Goal: Task Accomplishment & Management: Manage account settings

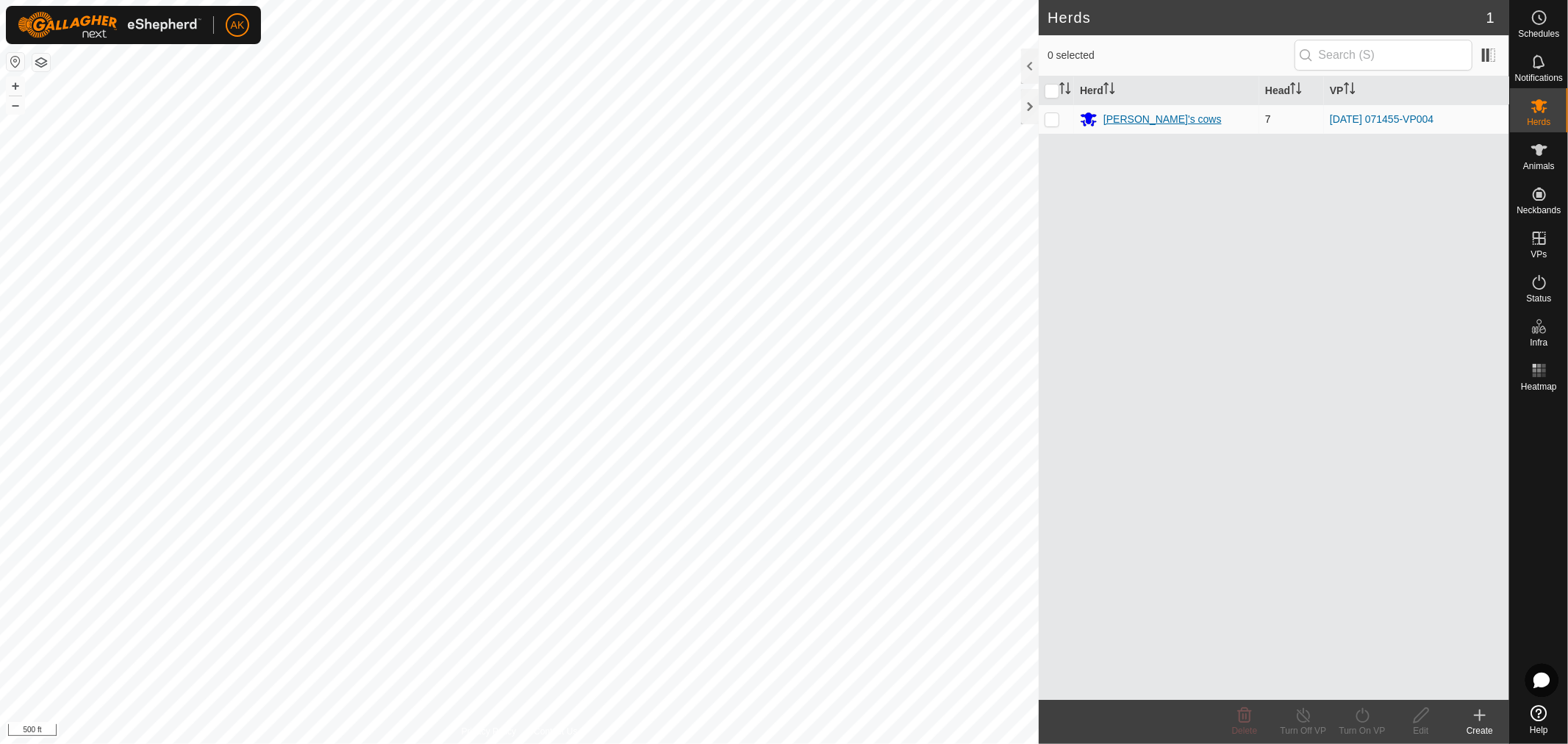
click at [1129, 112] on div "[PERSON_NAME]'s cows" at bounding box center [1162, 120] width 119 height 15
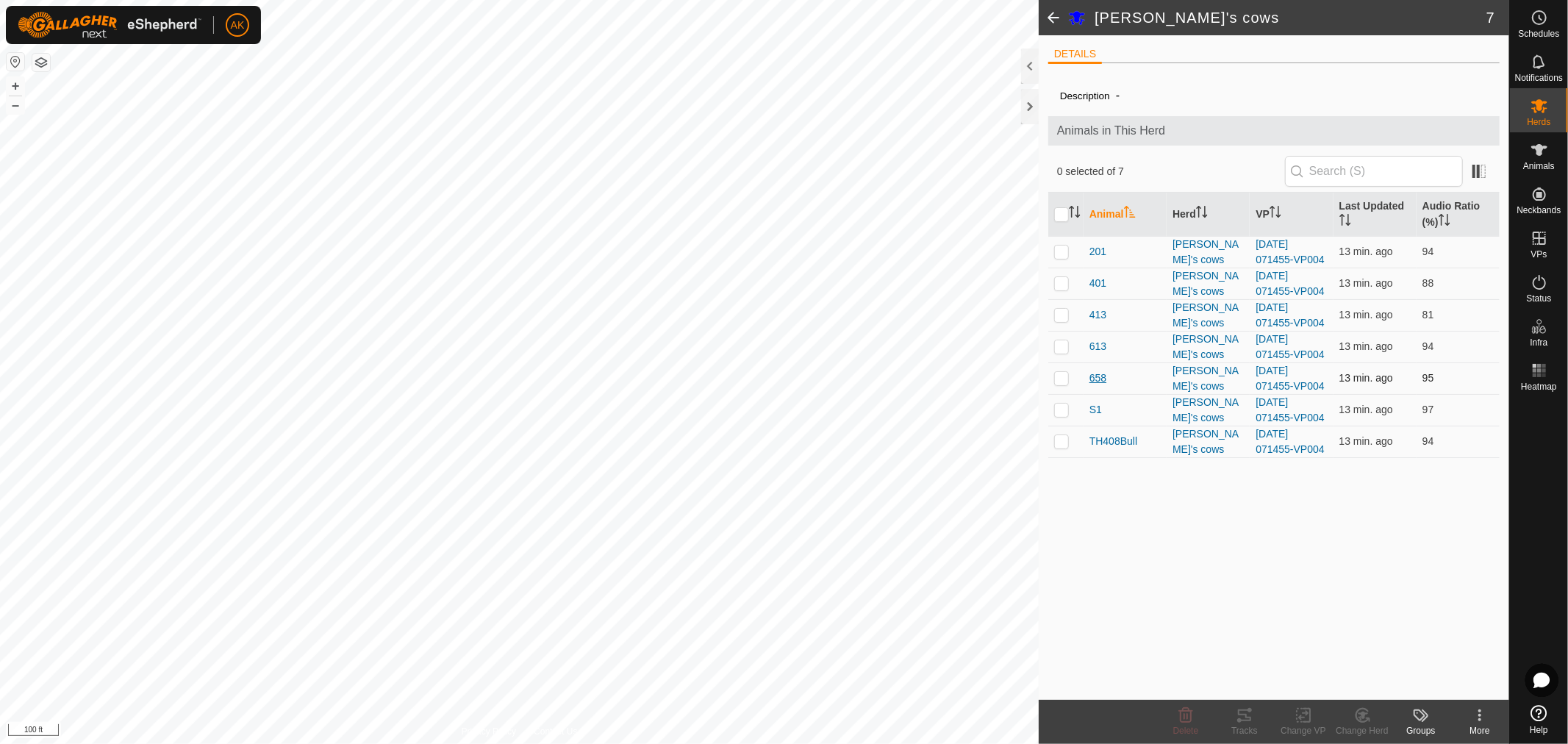
click at [1097, 376] on span "658" at bounding box center [1099, 378] width 17 height 15
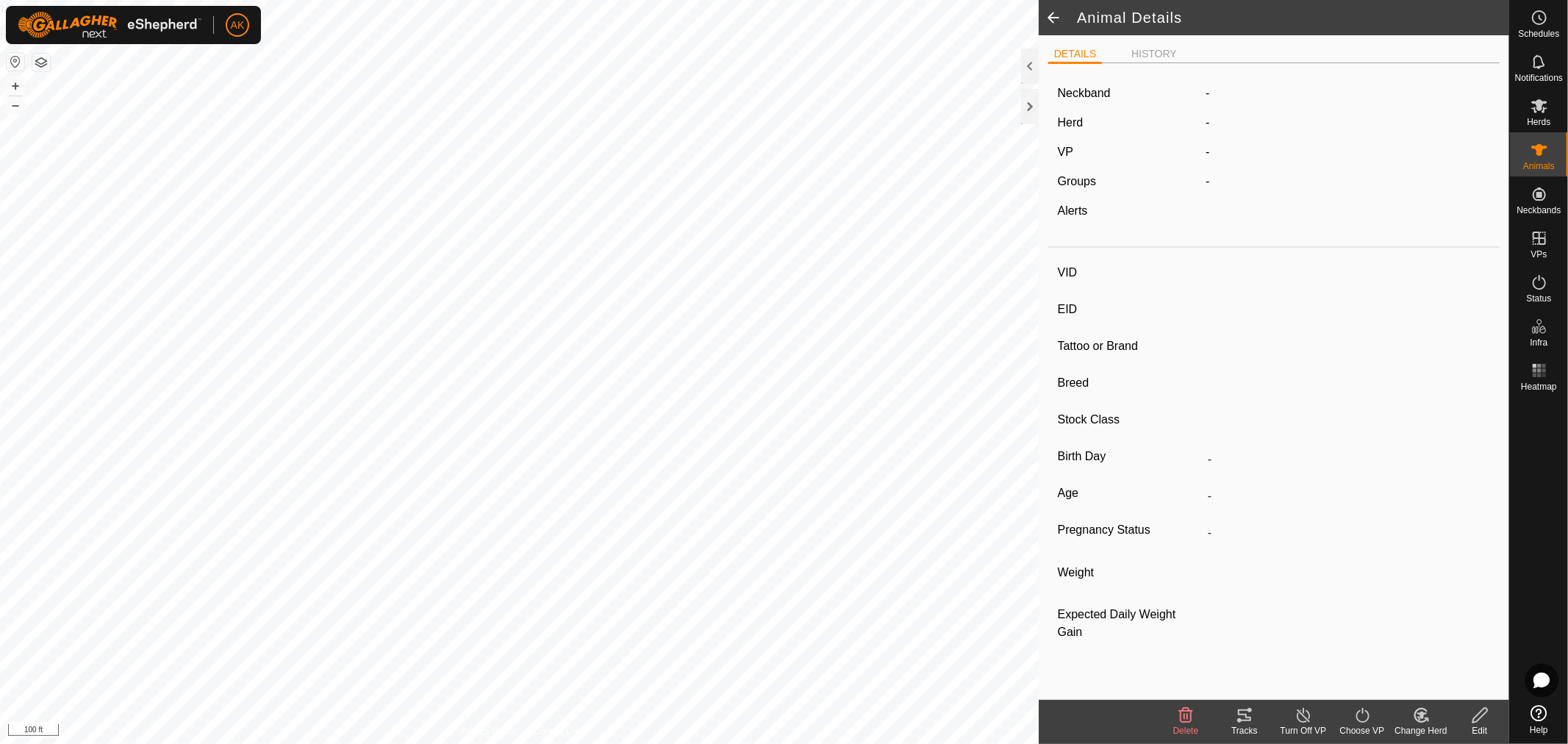
type input "658"
type input "-"
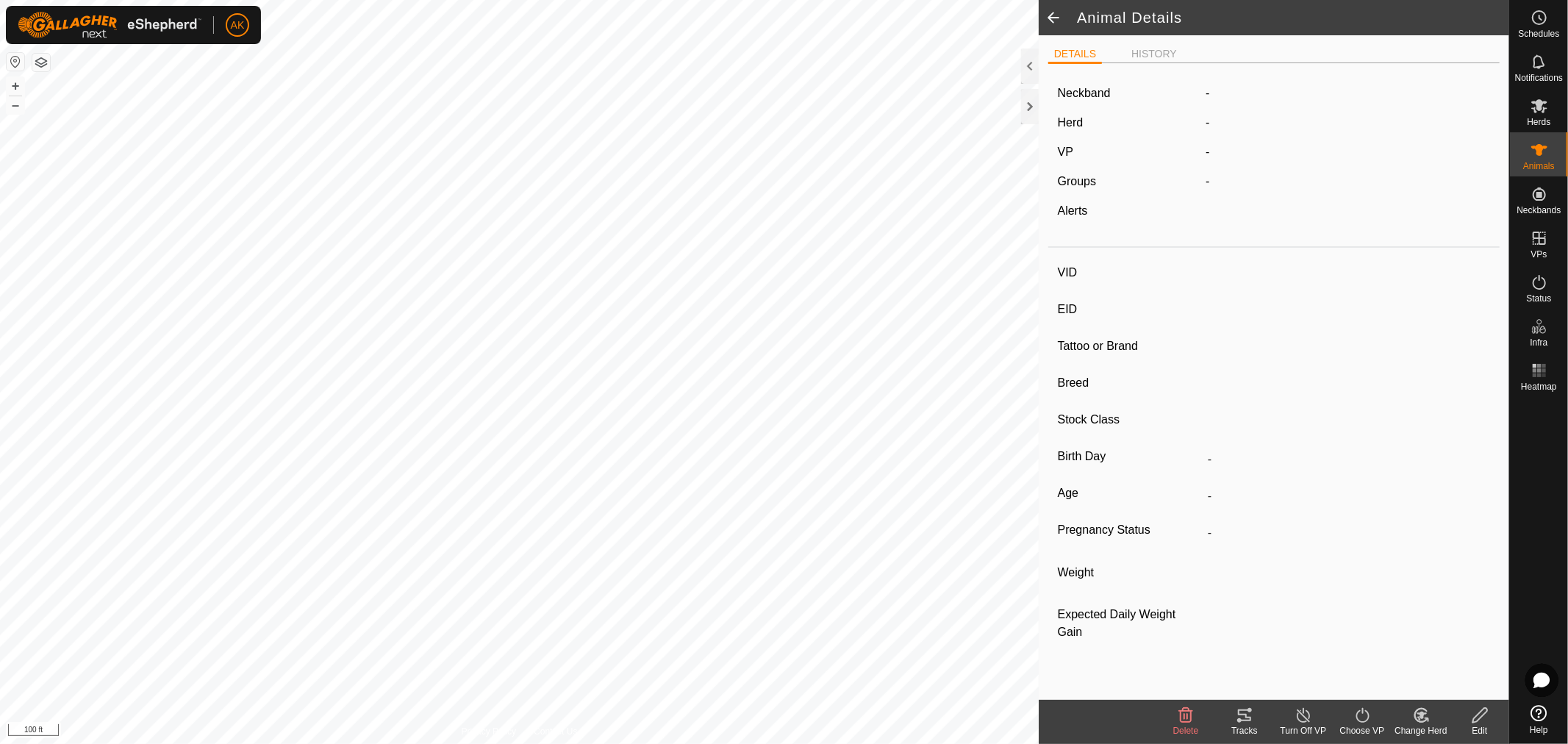
type input "0 kg"
type input "-"
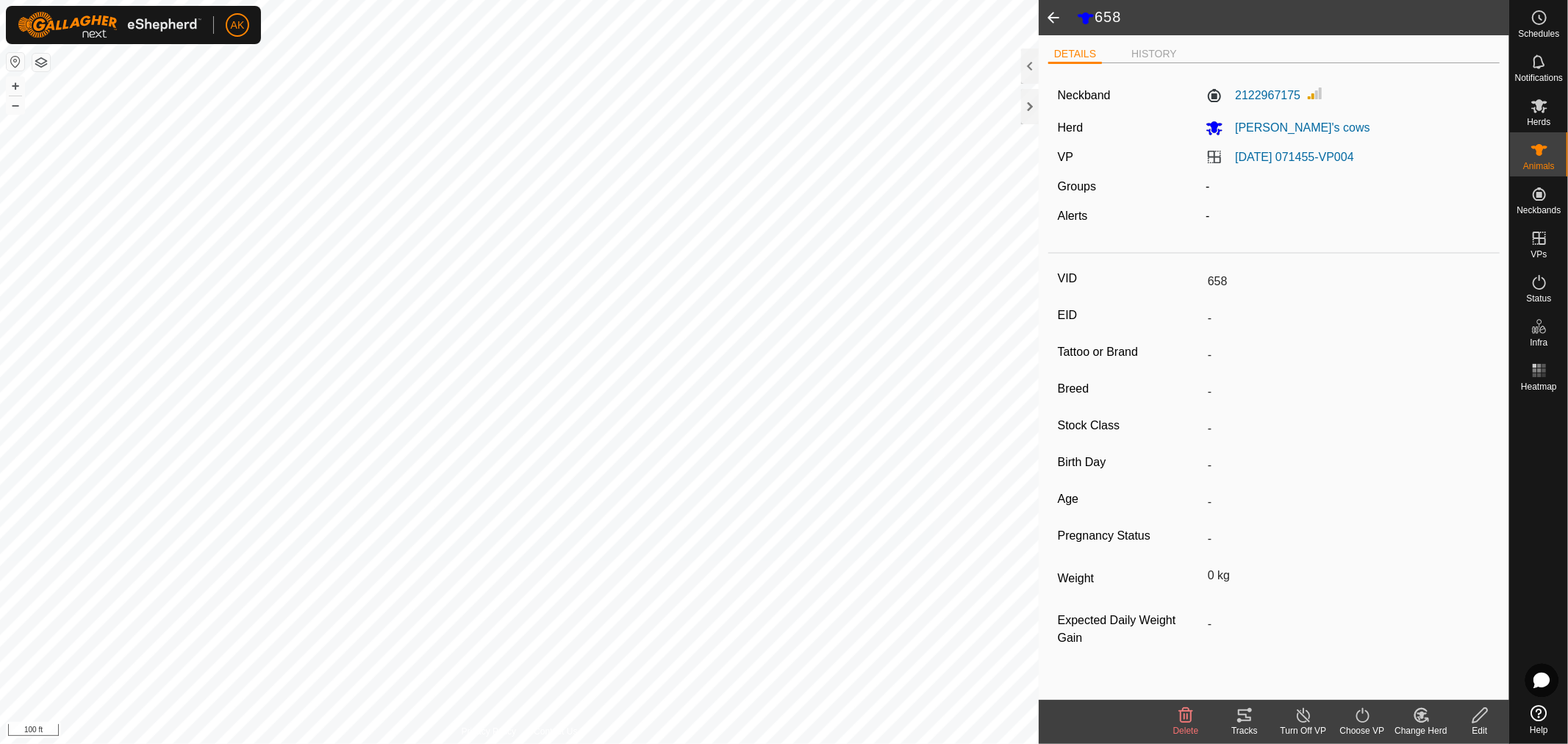
click at [1189, 715] on icon at bounding box center [1186, 715] width 17 height 17
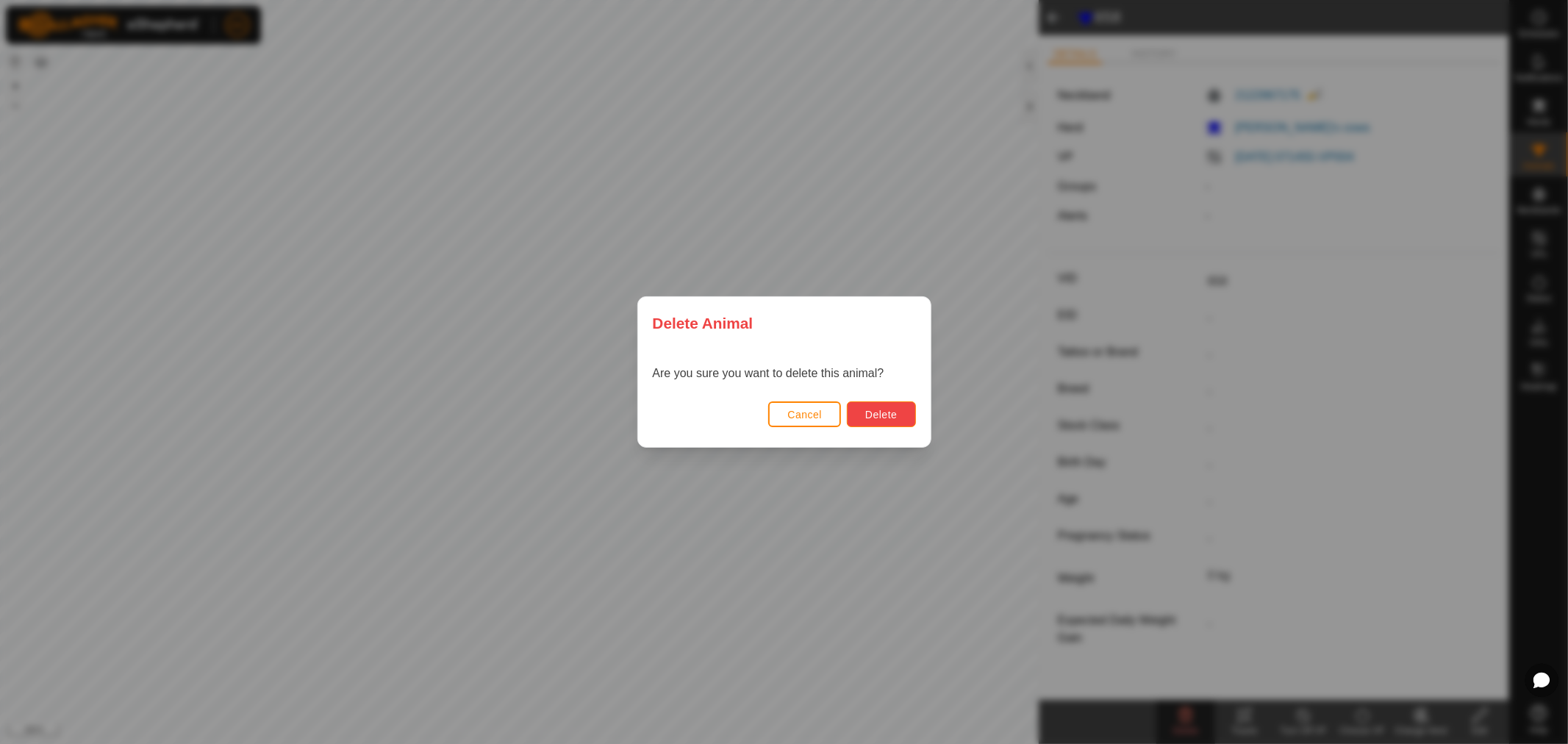
click at [889, 416] on span "Delete" at bounding box center [881, 414] width 32 height 12
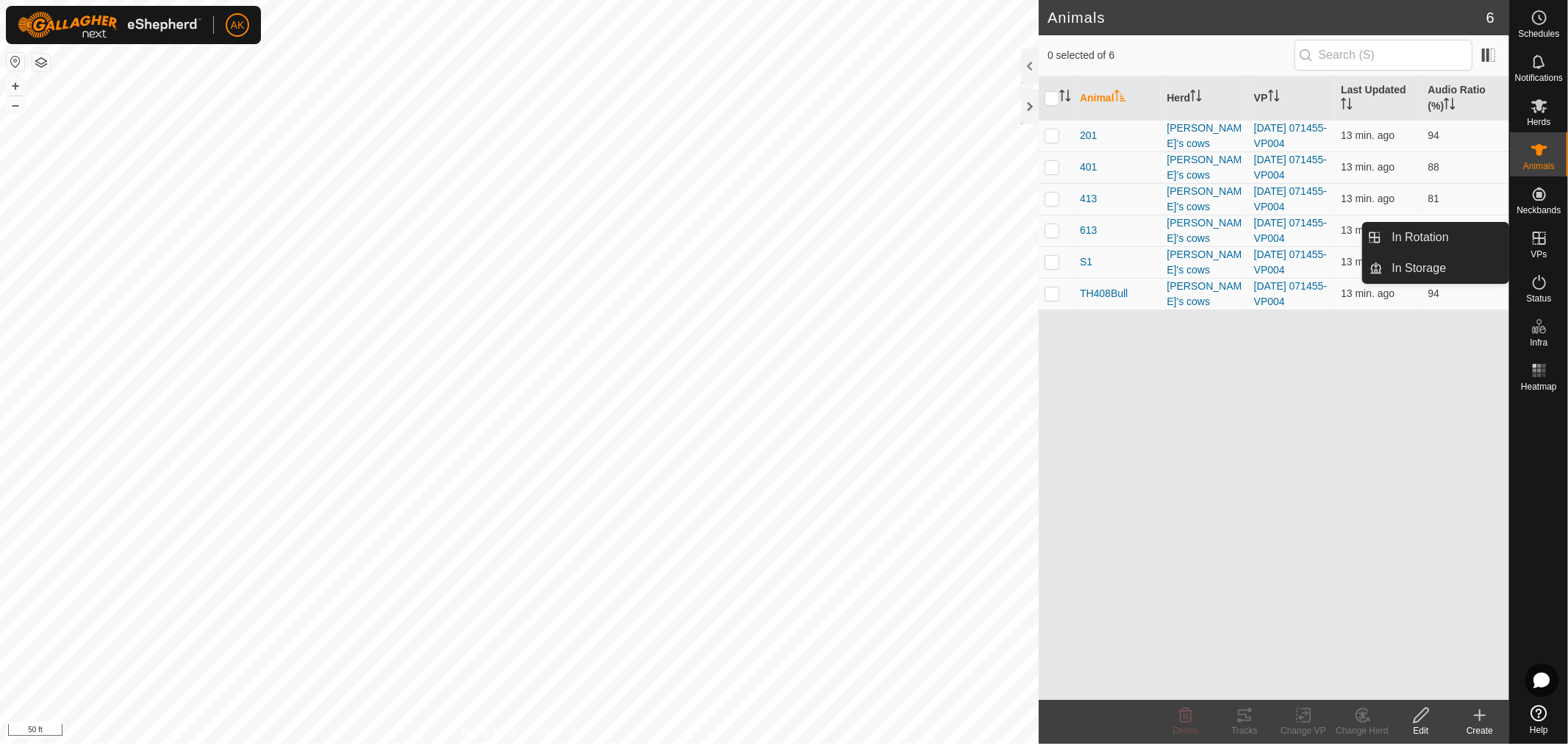
click at [1541, 247] on es-virtualpaddocks-svg-icon at bounding box center [1539, 238] width 26 height 23
click at [1536, 242] on icon at bounding box center [1539, 238] width 17 height 17
click at [1438, 238] on link "In Rotation" at bounding box center [1446, 237] width 126 height 29
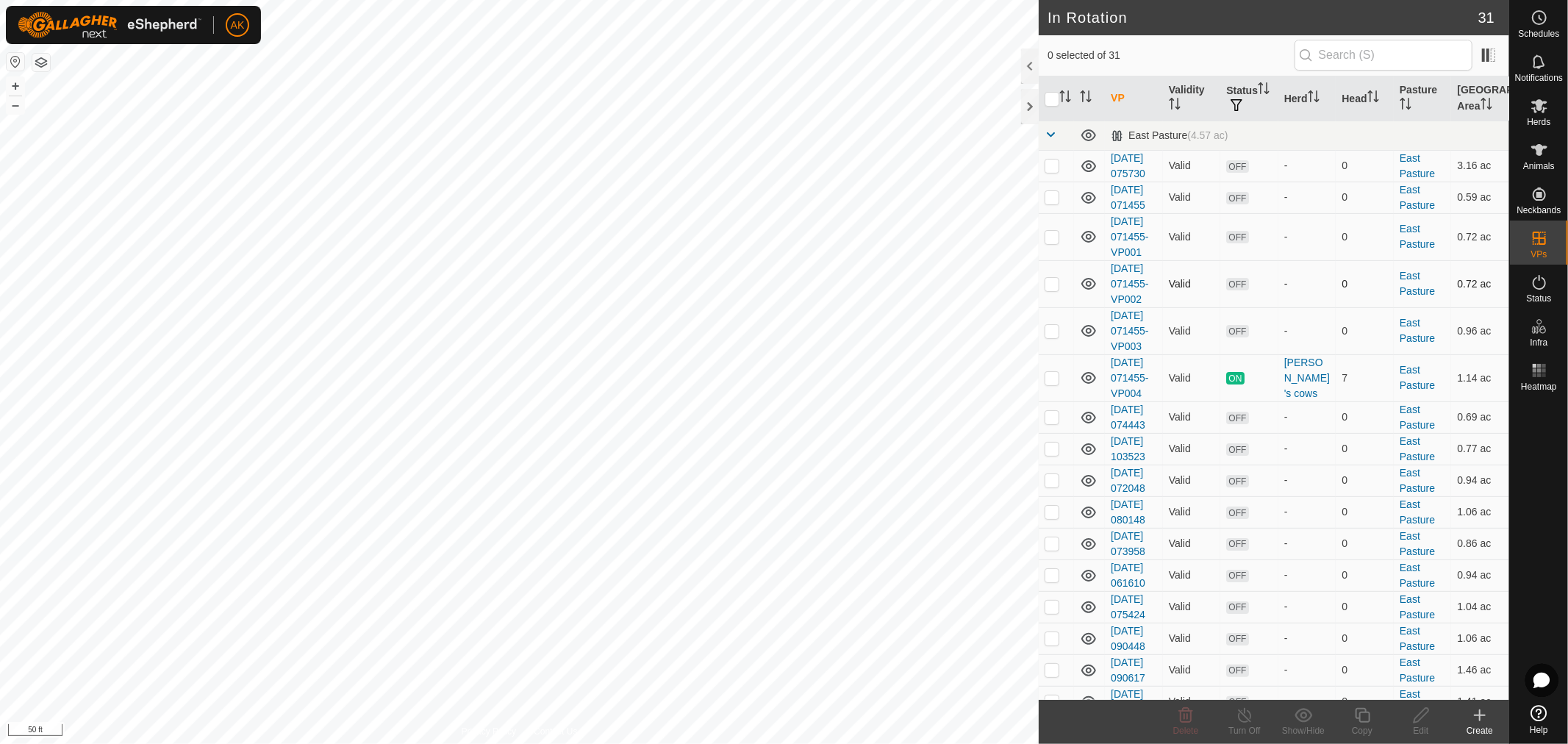
checkbox input "true"
click at [1365, 721] on icon at bounding box center [1362, 715] width 18 height 17
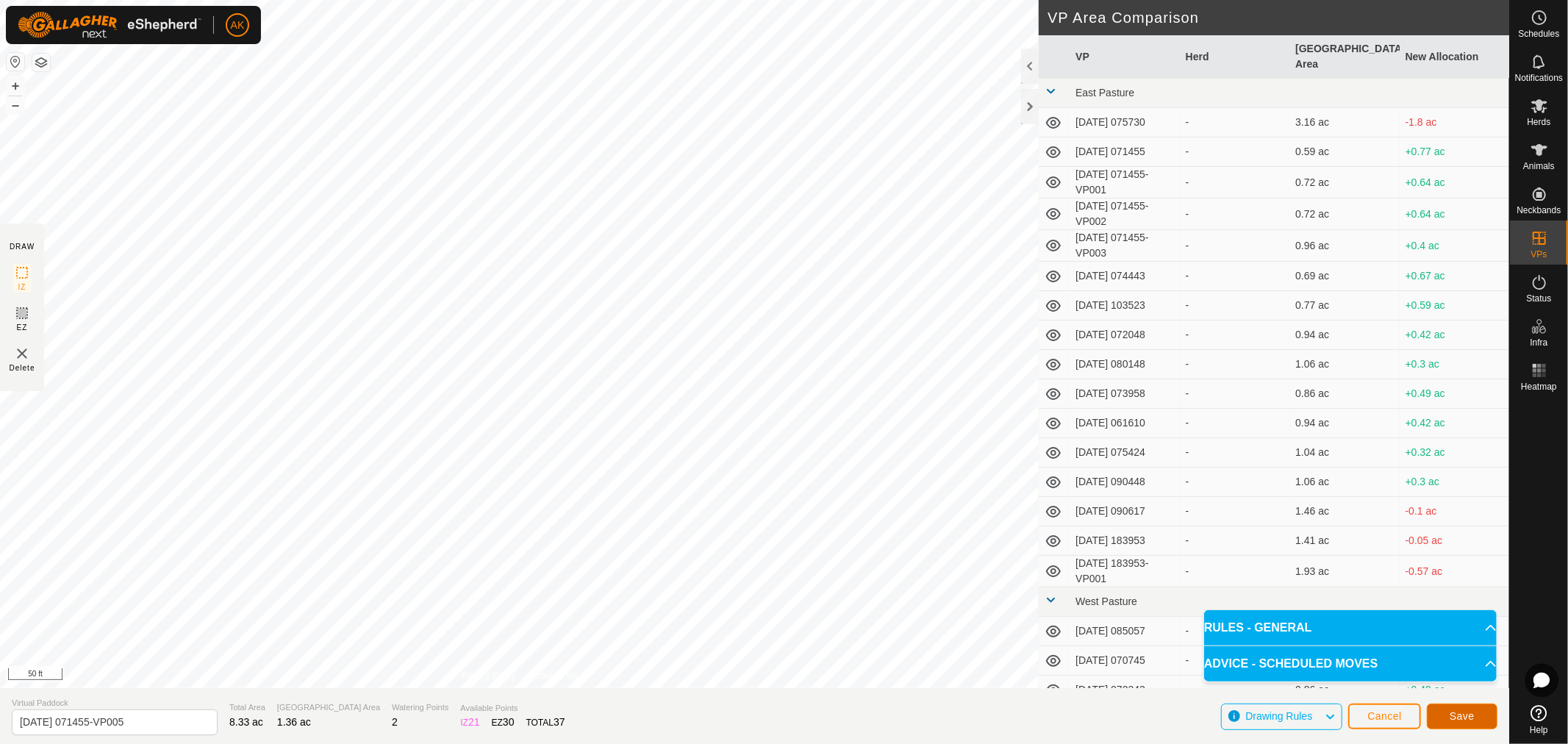
click at [1470, 724] on button "Save" at bounding box center [1462, 716] width 70 height 26
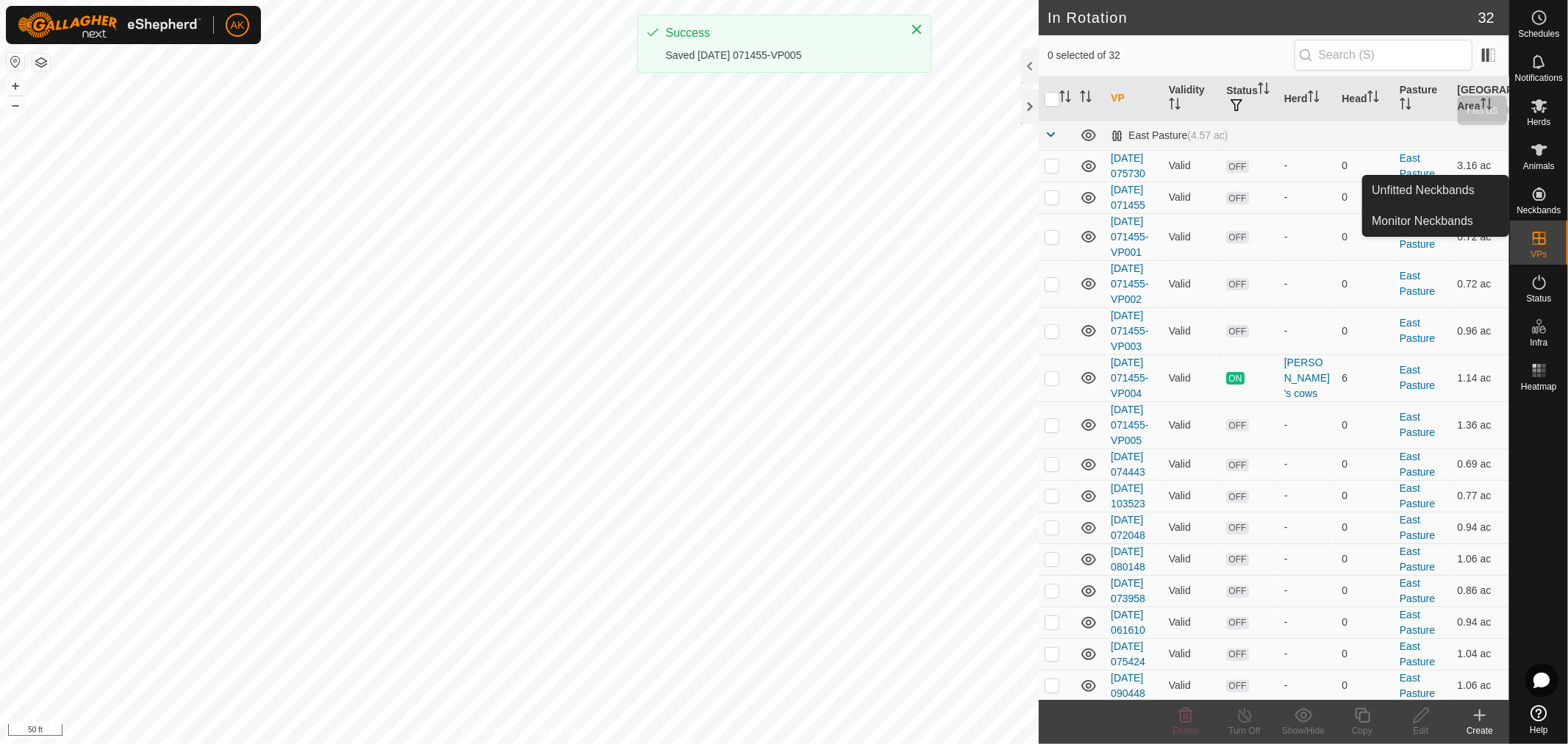
click at [1548, 108] on icon at bounding box center [1539, 106] width 17 height 17
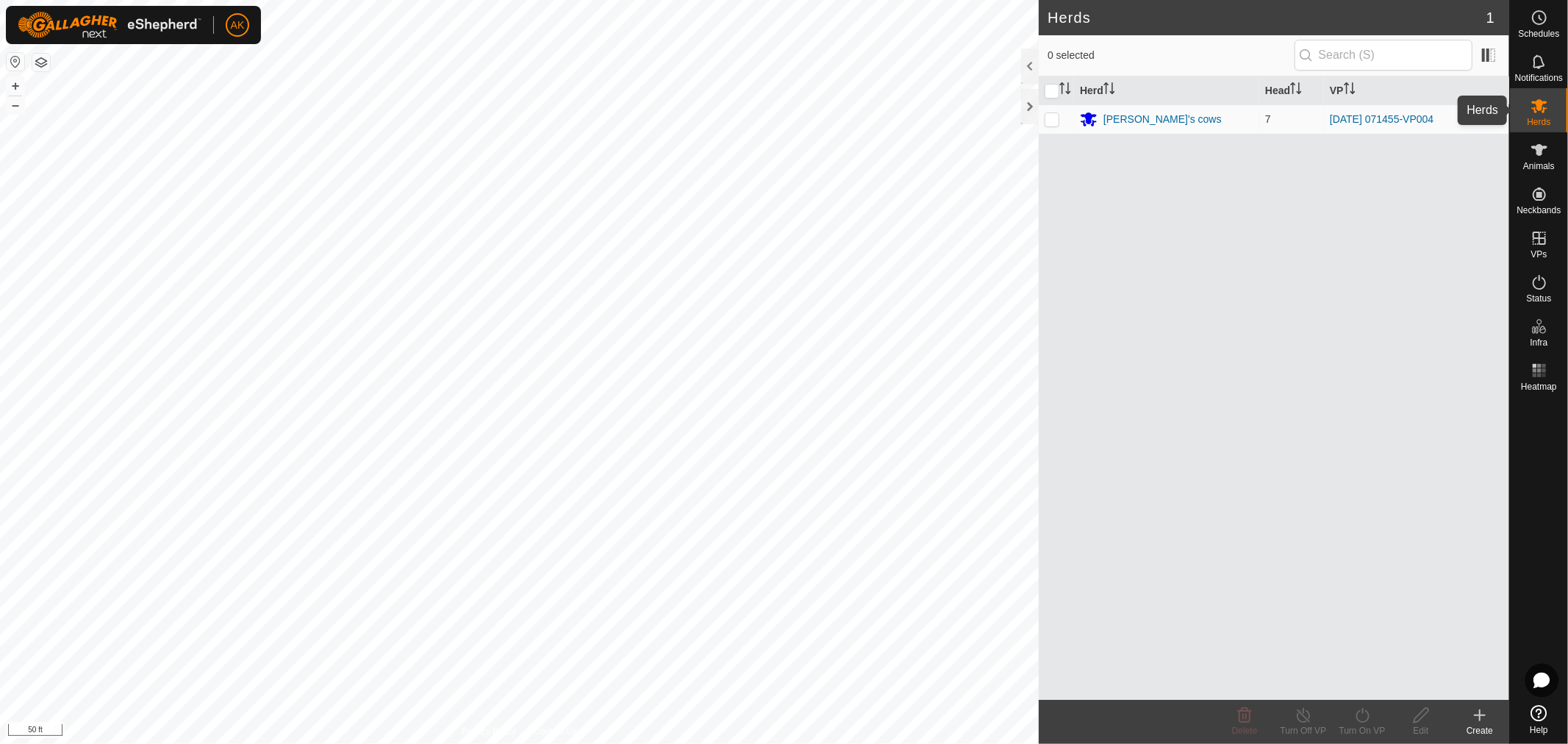
click at [1546, 106] on icon at bounding box center [1539, 106] width 17 height 17
click at [1151, 114] on div "[PERSON_NAME]'s cows" at bounding box center [1162, 120] width 119 height 15
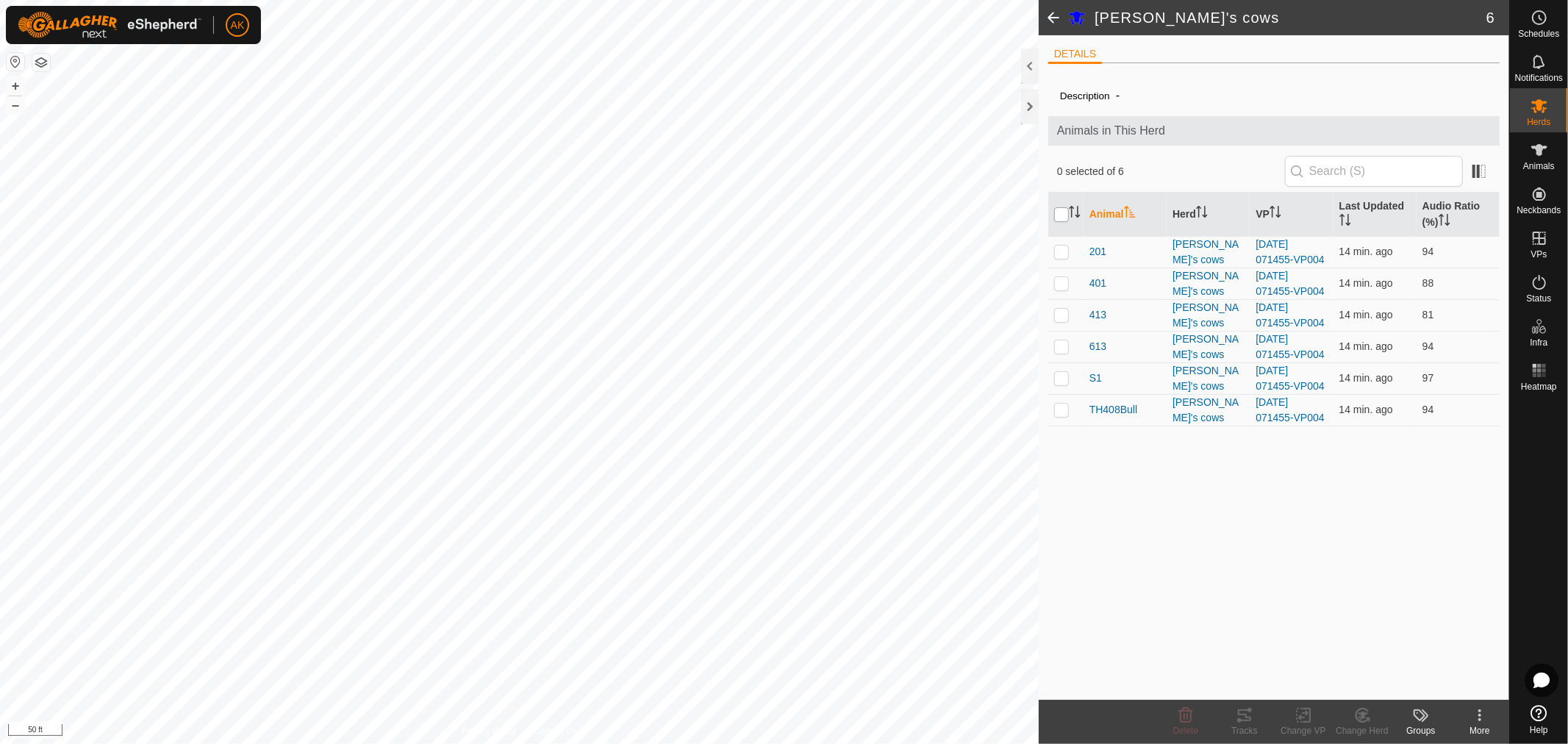
click at [1061, 215] on input "checkbox" at bounding box center [1061, 214] width 14 height 14
checkbox input "true"
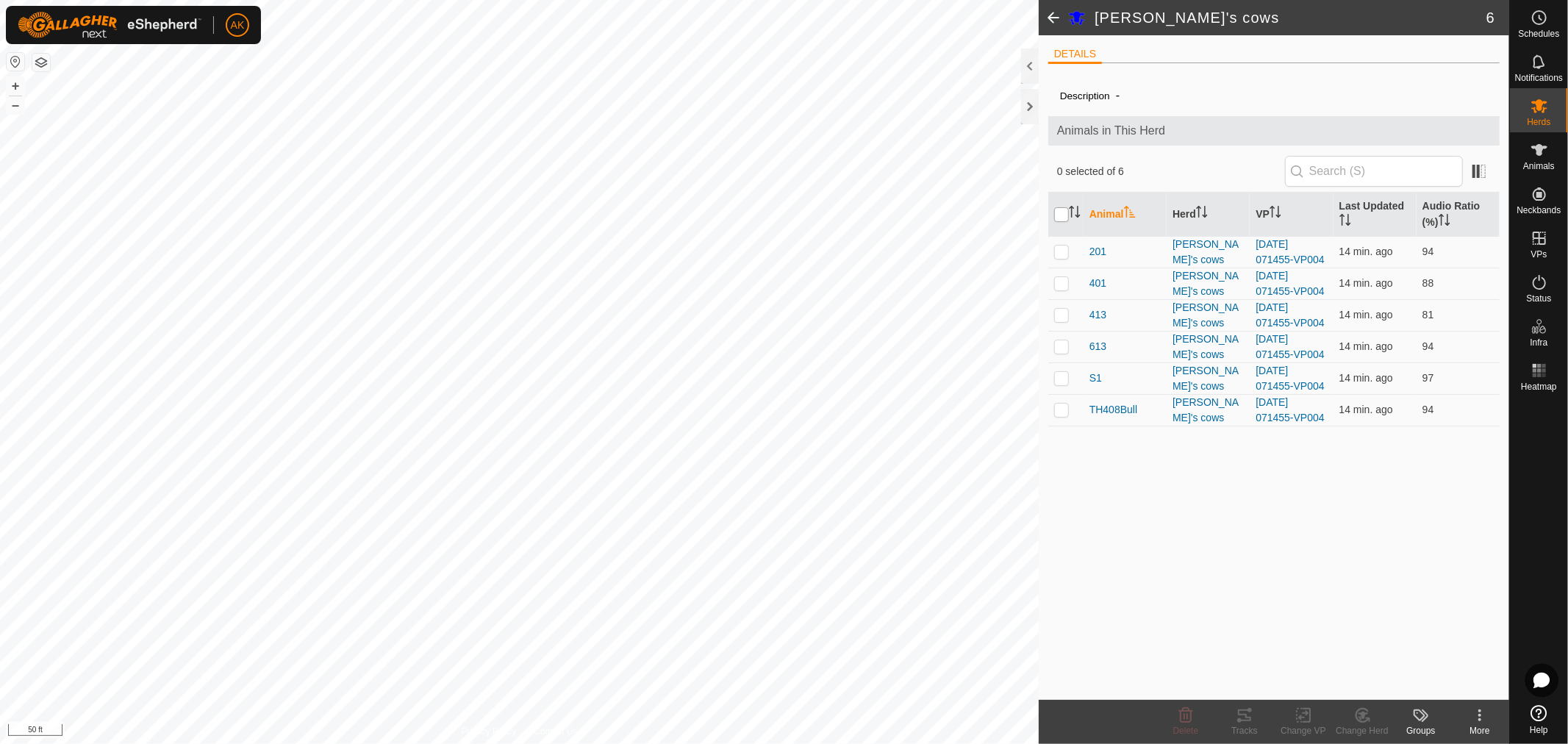
checkbox input "true"
click at [1303, 718] on icon at bounding box center [1303, 715] width 18 height 17
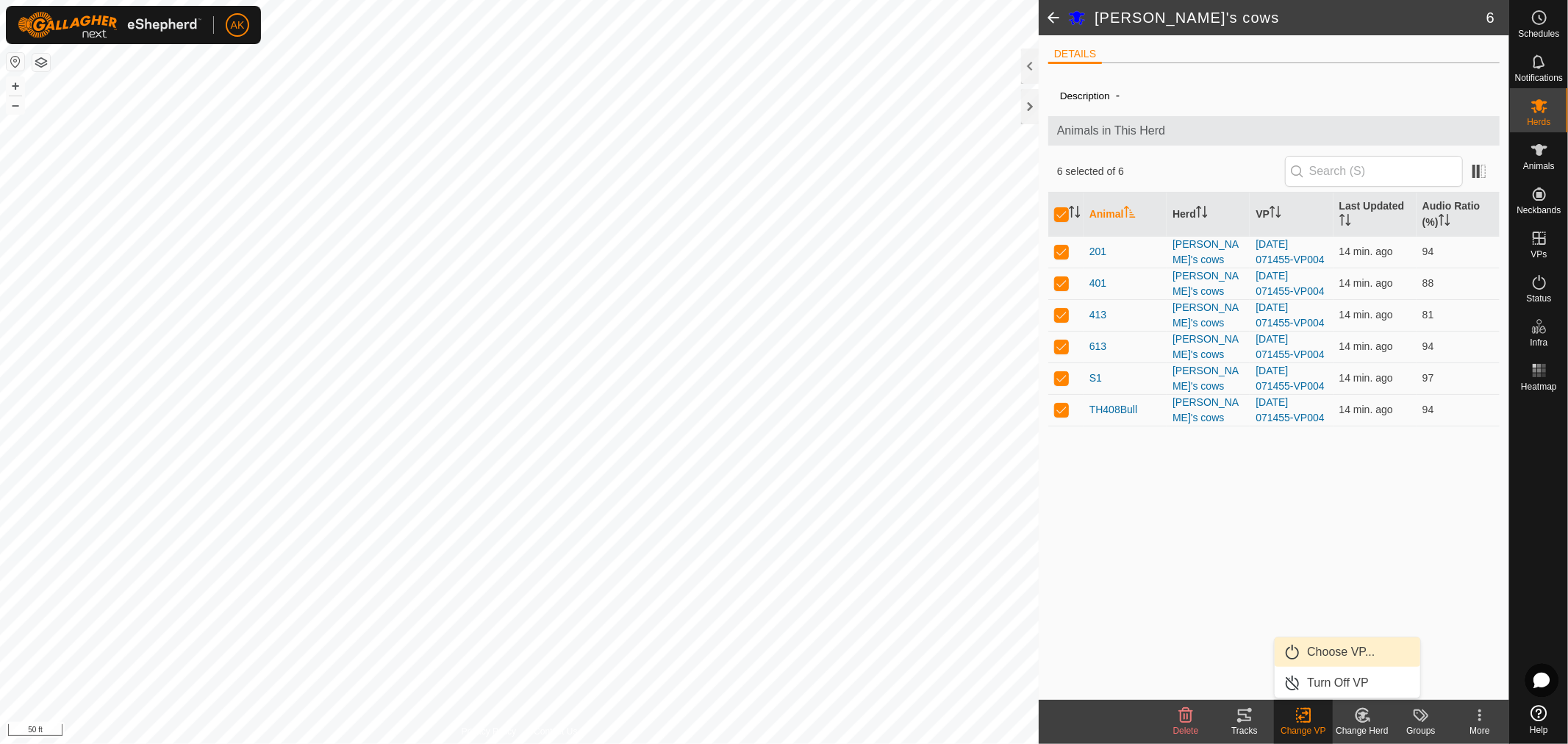
click at [1327, 652] on link "Choose VP..." at bounding box center [1347, 651] width 146 height 29
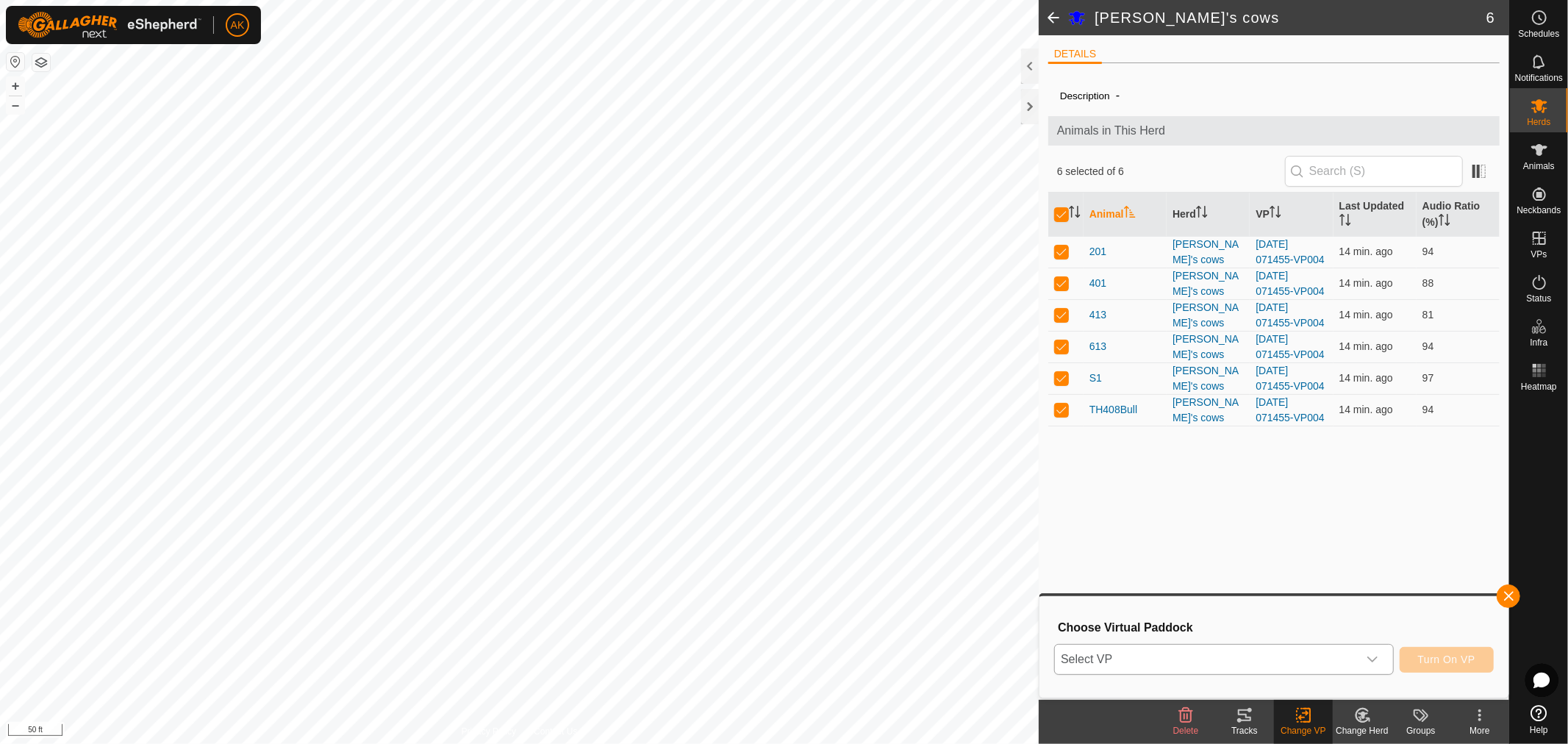
click at [1377, 660] on icon "dropdown trigger" at bounding box center [1373, 659] width 12 height 12
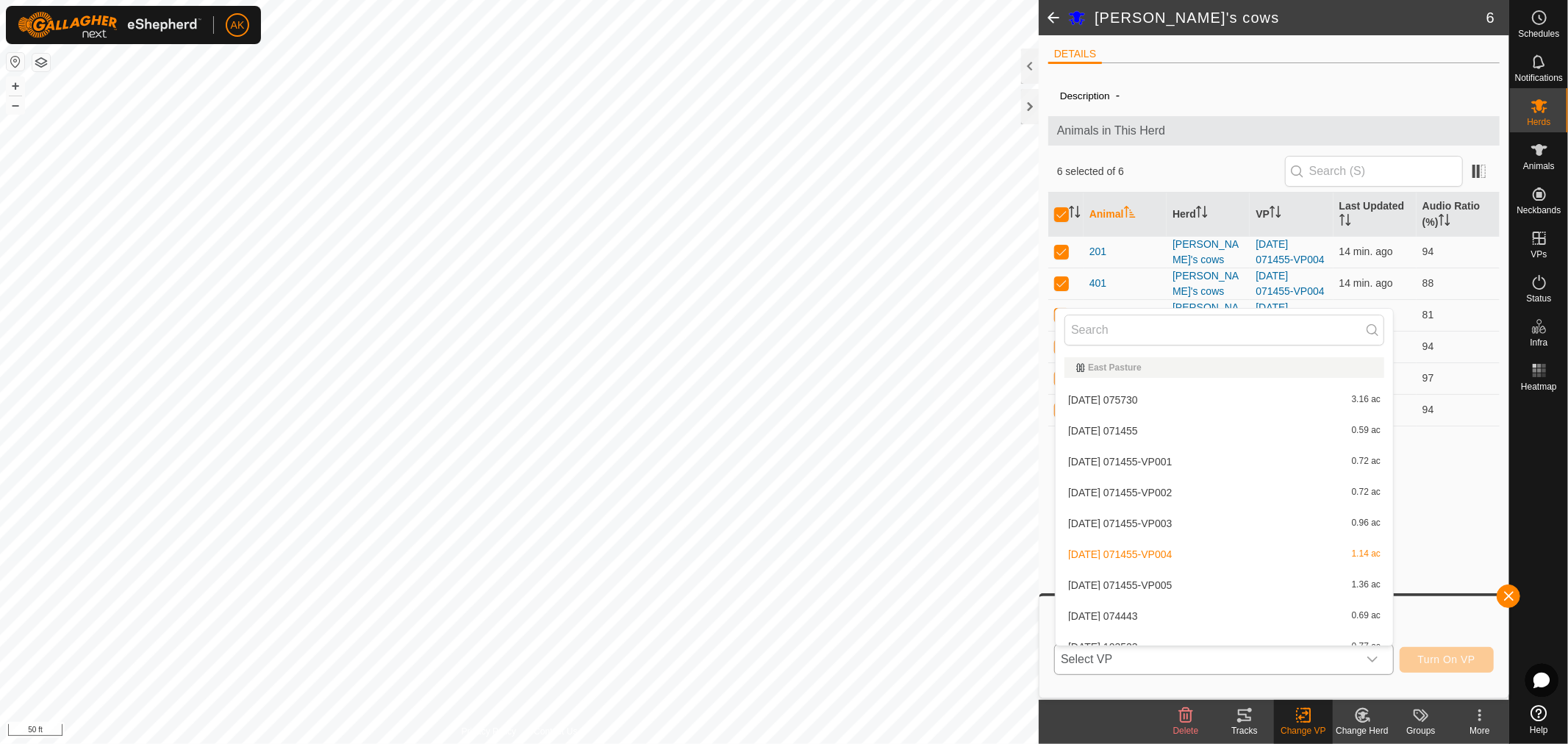
scroll to position [15, 0]
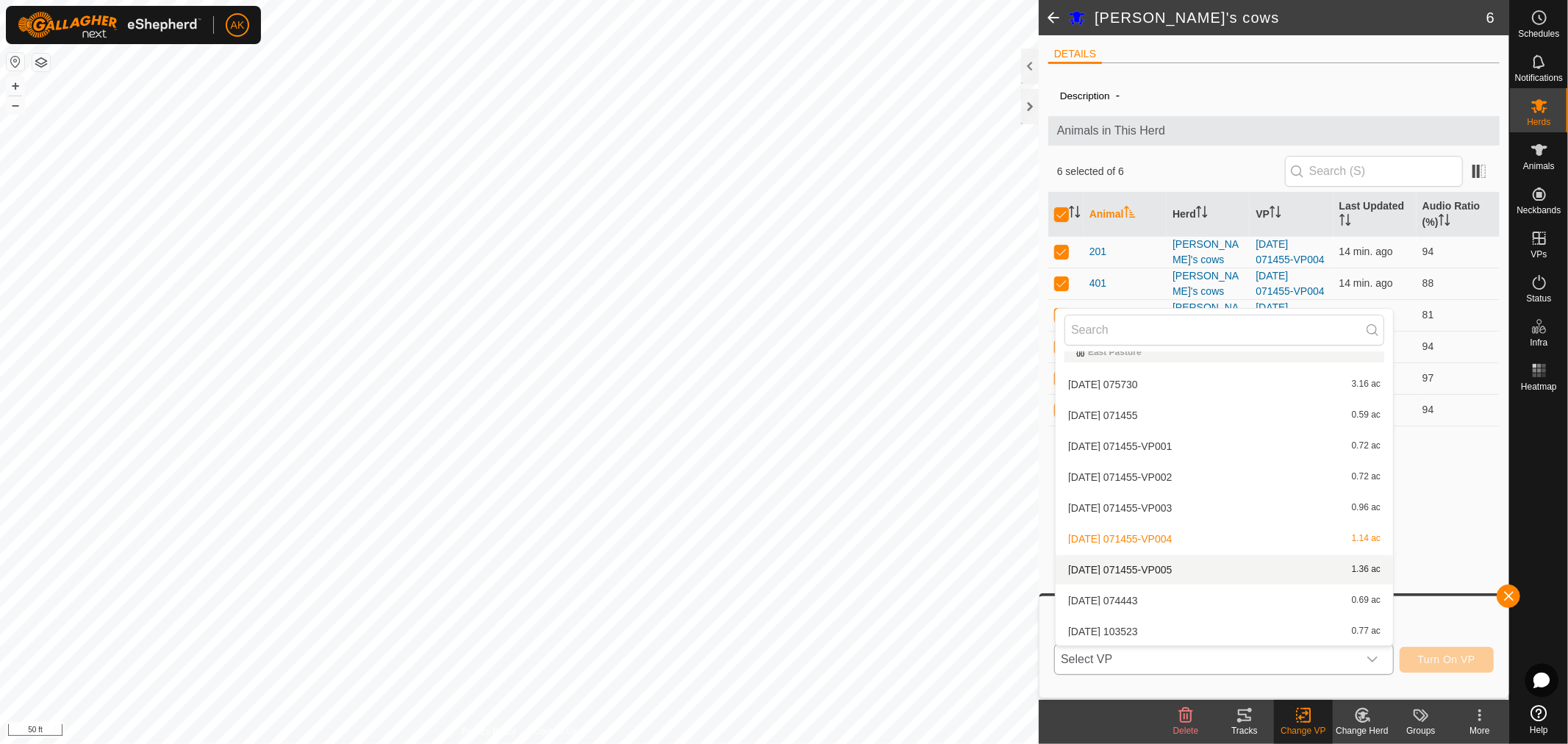
click at [1166, 566] on li "[DATE] 071455-VP005 1.36 ac" at bounding box center [1224, 569] width 338 height 29
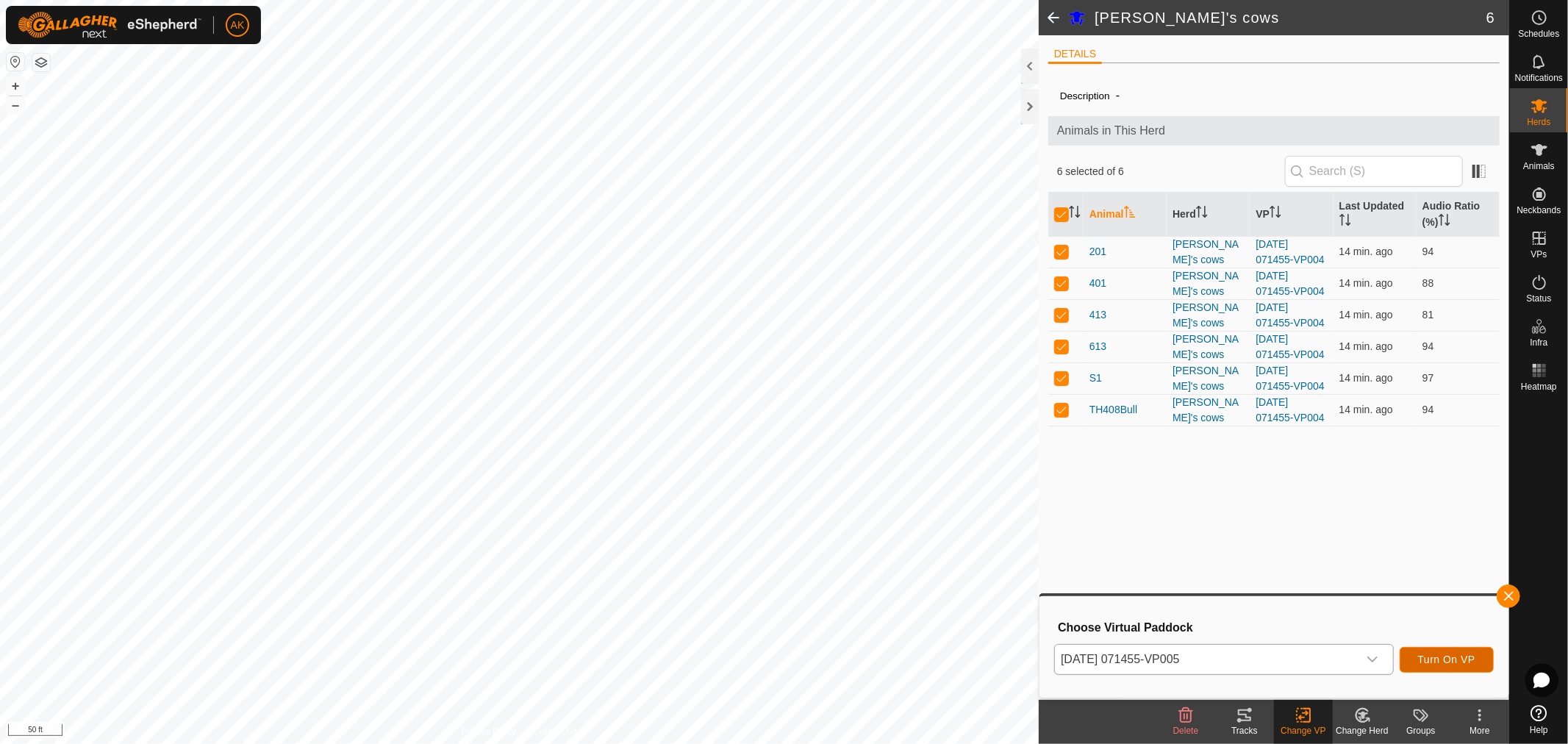
click at [1447, 661] on span "Turn On VP" at bounding box center [1446, 659] width 57 height 12
